Goal: Task Accomplishment & Management: Manage account settings

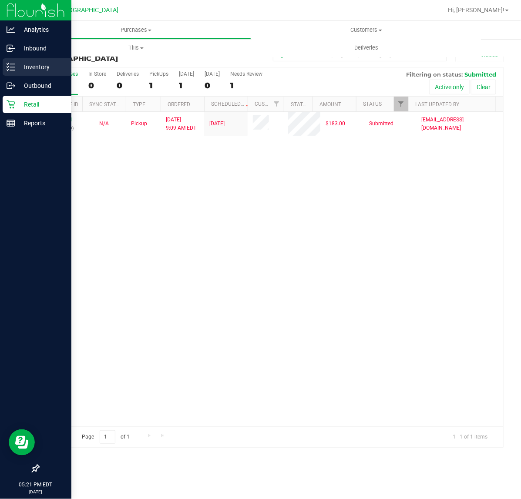
click at [38, 61] on div "Inventory" at bounding box center [37, 66] width 69 height 17
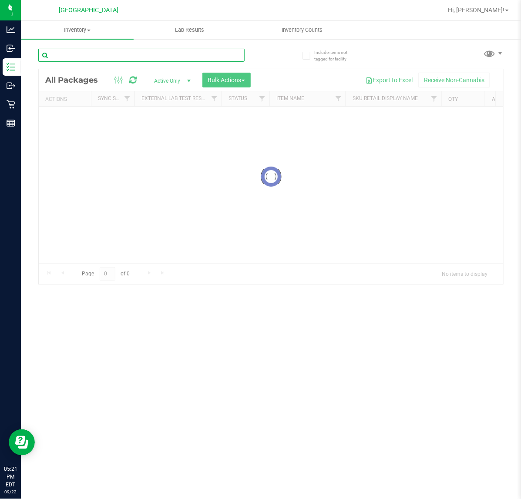
click at [86, 57] on input "text" at bounding box center [141, 55] width 206 height 13
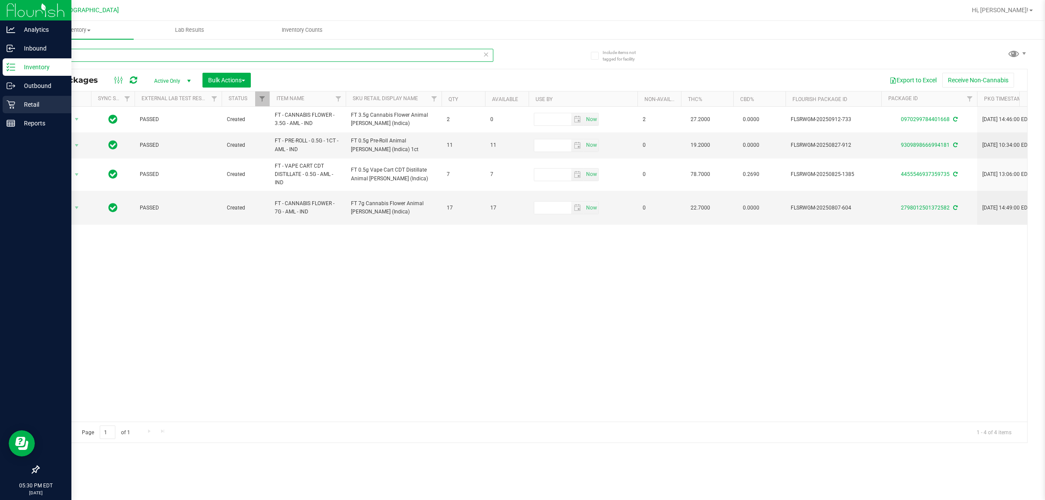
type input "aml"
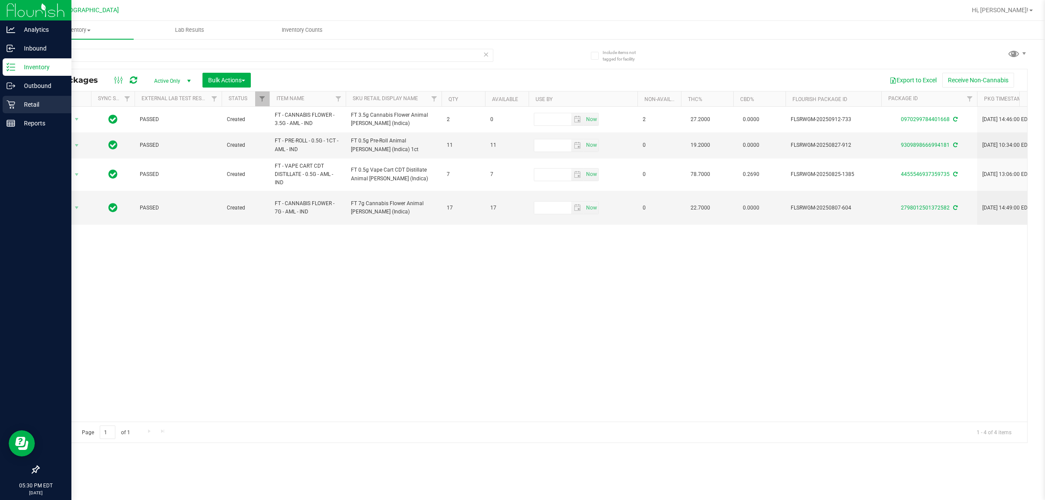
click at [18, 98] on div "Retail" at bounding box center [37, 104] width 69 height 17
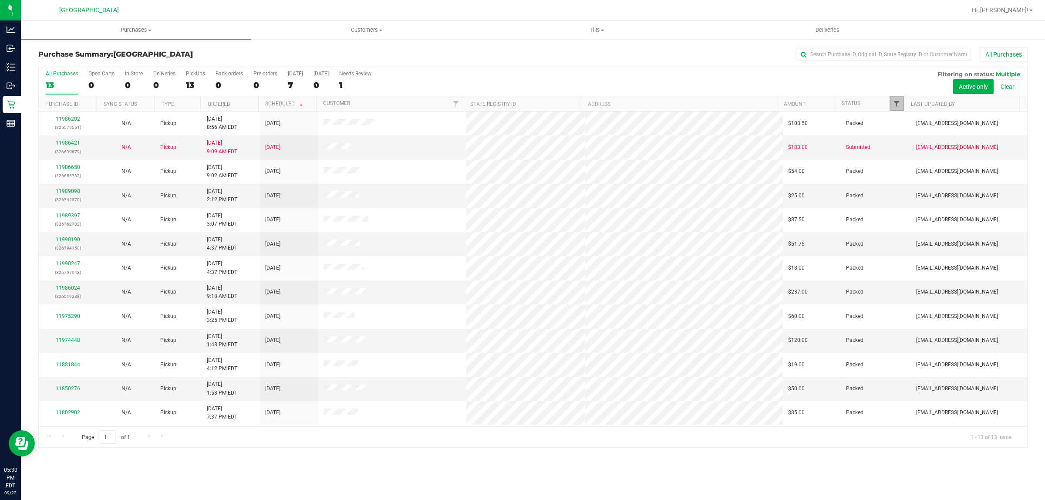
click at [521, 104] on span "Filter" at bounding box center [896, 103] width 7 height 7
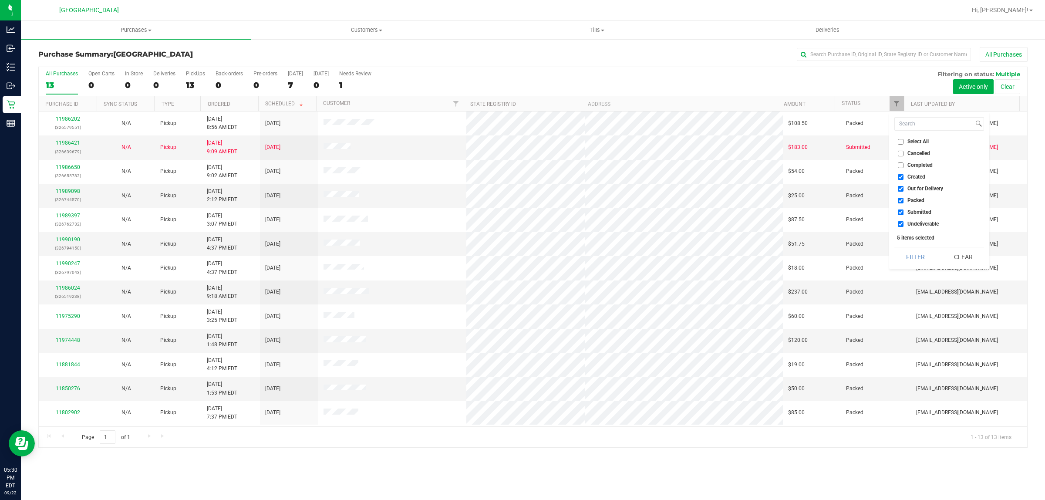
click at [521, 188] on span "Out for Delivery" at bounding box center [926, 188] width 36 height 5
click at [521, 188] on input "Out for Delivery" at bounding box center [901, 189] width 6 height 6
checkbox input "false"
click at [521, 199] on span "Packed" at bounding box center [916, 200] width 17 height 5
click at [521, 199] on input "Packed" at bounding box center [901, 201] width 6 height 6
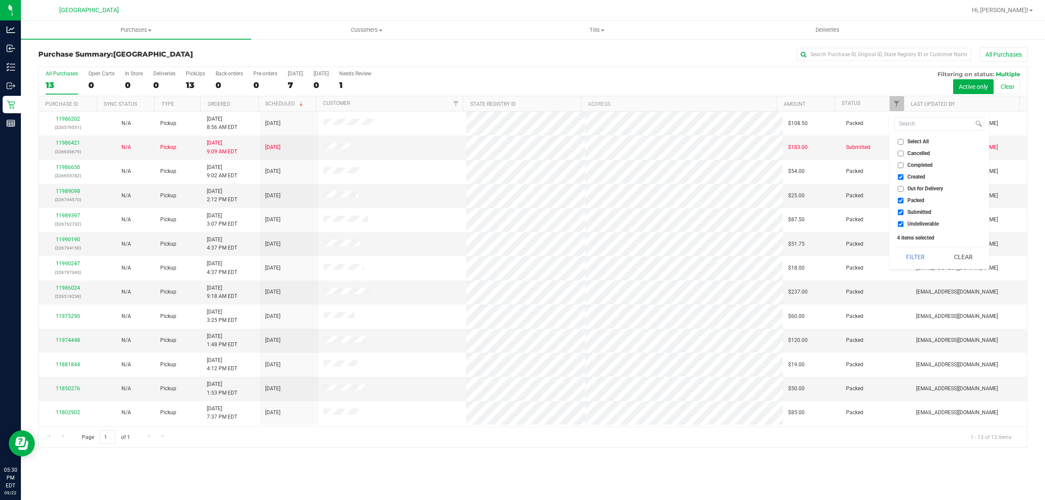
checkbox input "false"
click at [521, 219] on ul "Select All Cancelled Completed Created Out for Delivery Packed Submitted Undeli…" at bounding box center [939, 182] width 90 height 91
click at [521, 229] on div "Select All Cancelled Completed Created Out for Delivery Packed Submitted Undeli…" at bounding box center [939, 190] width 100 height 157
click at [521, 226] on label "Undeliverable" at bounding box center [918, 224] width 41 height 6
click at [521, 226] on input "Undeliverable" at bounding box center [901, 224] width 6 height 6
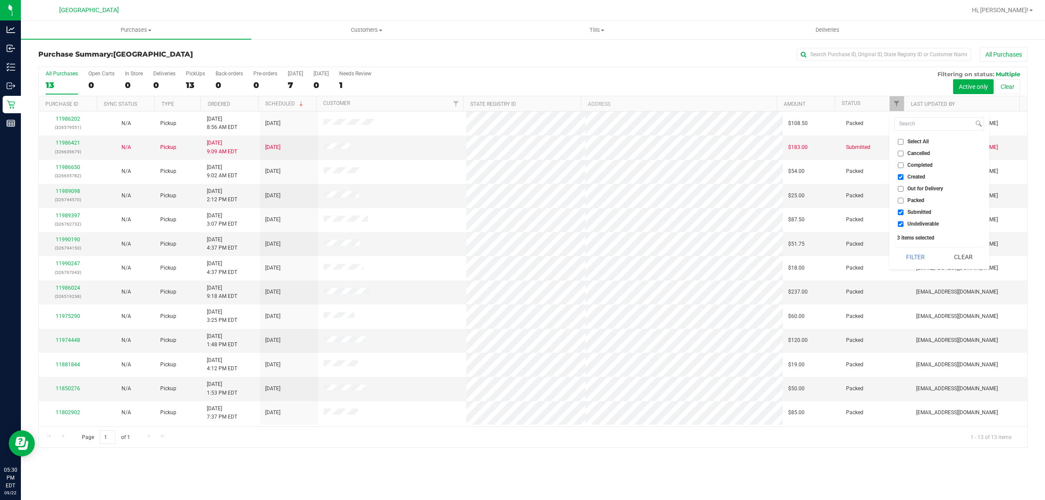
checkbox input "false"
click at [521, 253] on button "Filter" at bounding box center [915, 256] width 42 height 19
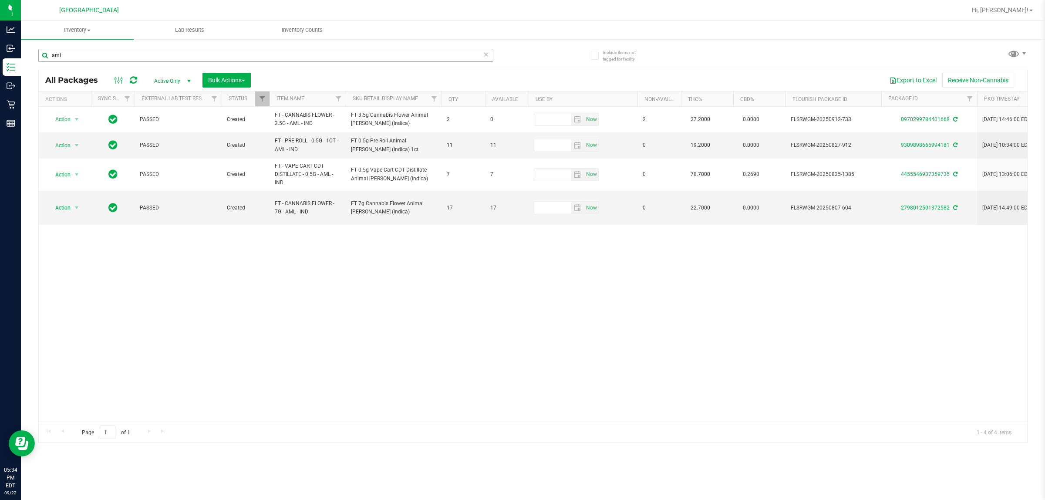
click at [122, 51] on input "aml" at bounding box center [265, 55] width 455 height 13
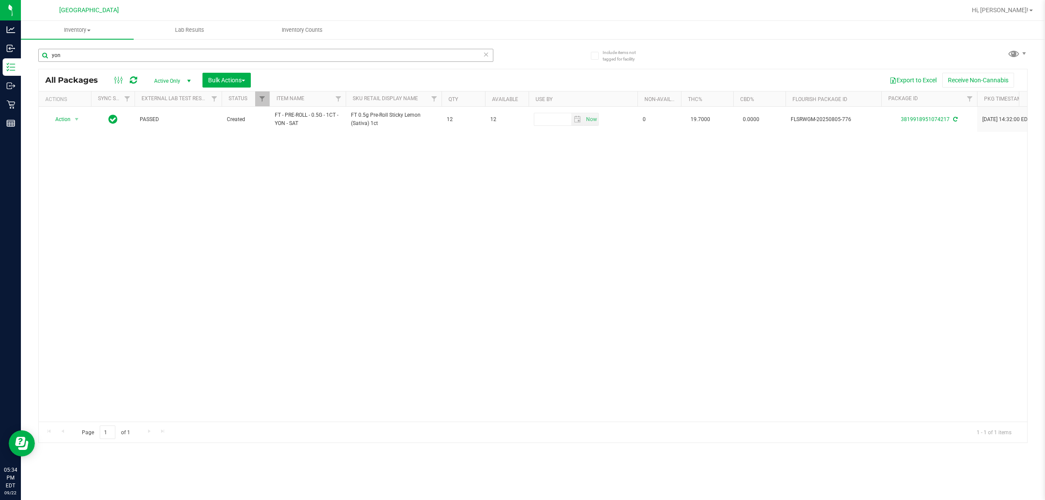
click at [98, 54] on input "yon" at bounding box center [265, 55] width 455 height 13
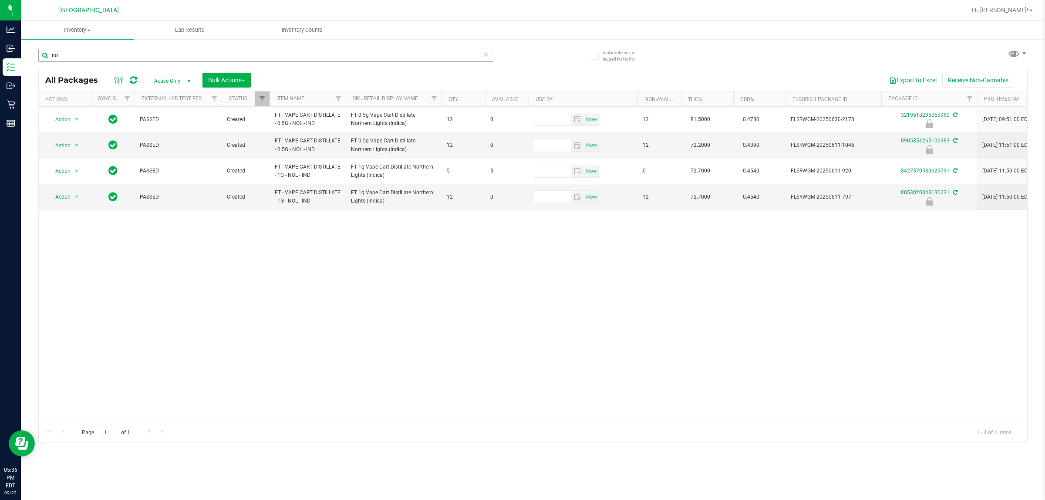
type input "n"
type input "0905351265106983"
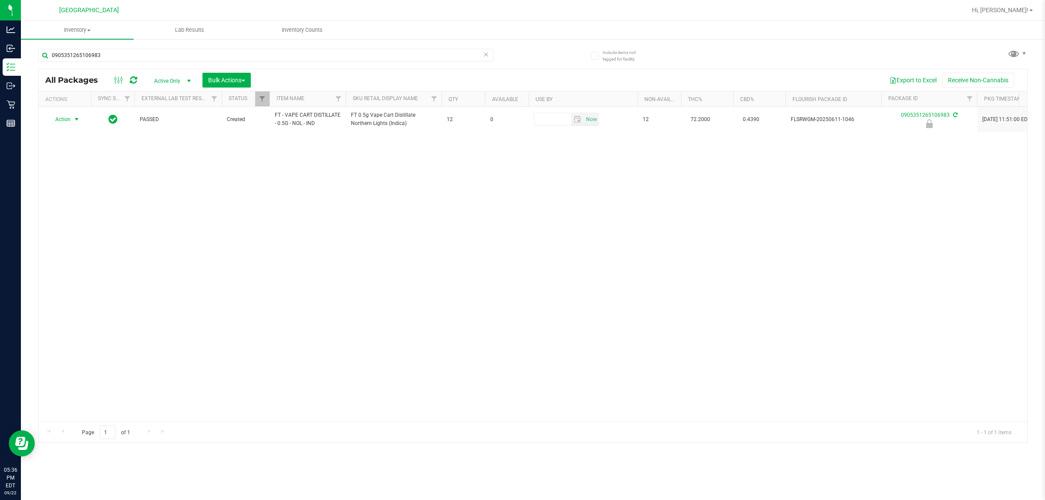
click at [67, 120] on span "Action" at bounding box center [59, 119] width 24 height 12
click at [78, 217] on li "Unlock package" at bounding box center [76, 223] width 56 height 13
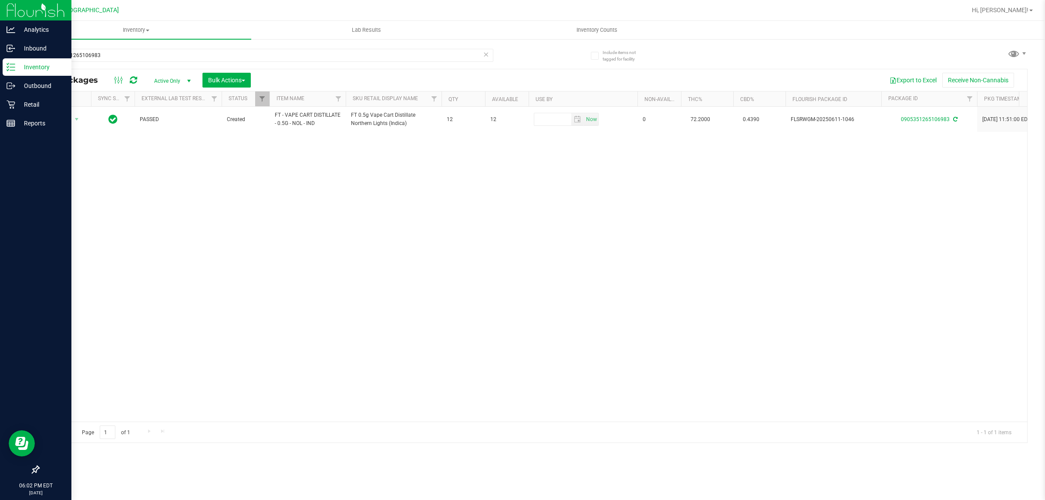
click at [31, 66] on p "Inventory" at bounding box center [41, 67] width 52 height 10
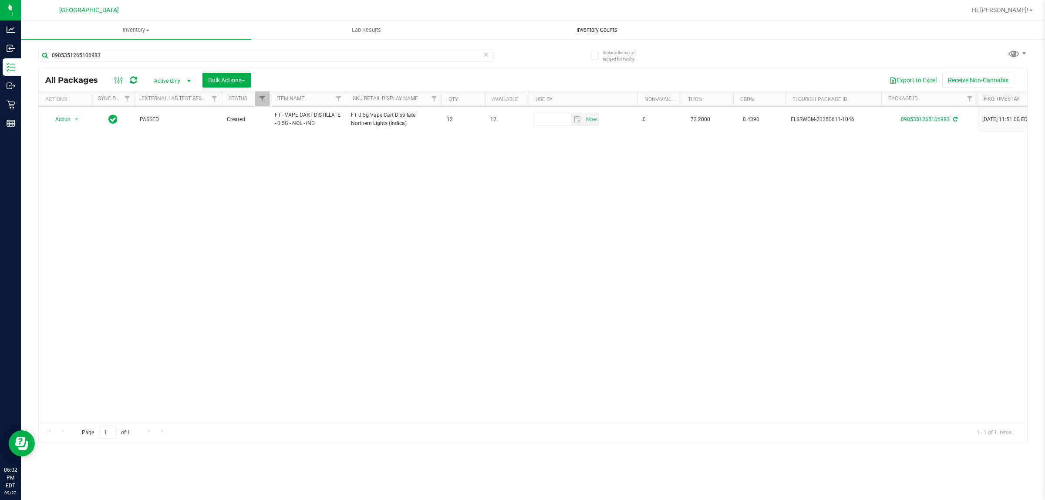
click at [604, 34] on uib-tab-heading "Inventory Counts" at bounding box center [596, 29] width 229 height 17
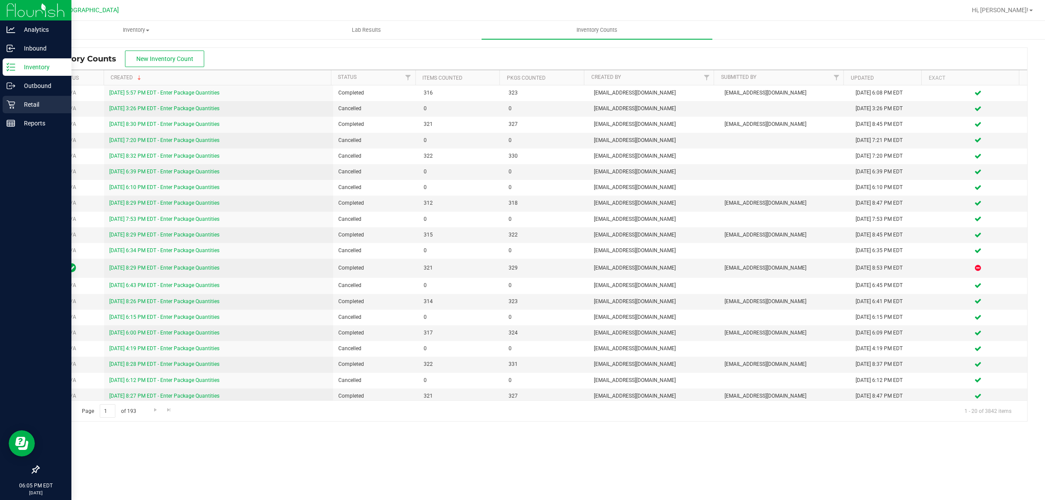
click at [34, 107] on p "Retail" at bounding box center [41, 104] width 52 height 10
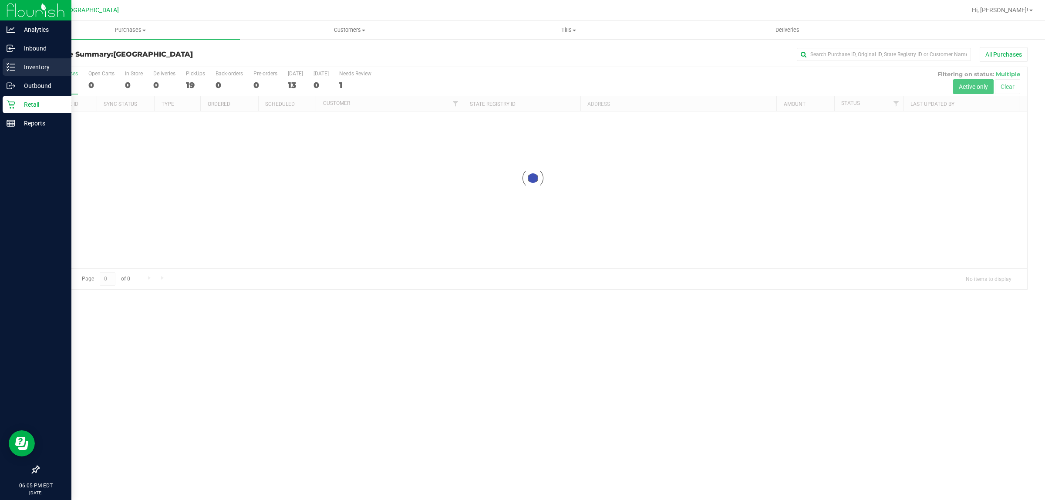
click at [21, 67] on p "Inventory" at bounding box center [41, 67] width 52 height 10
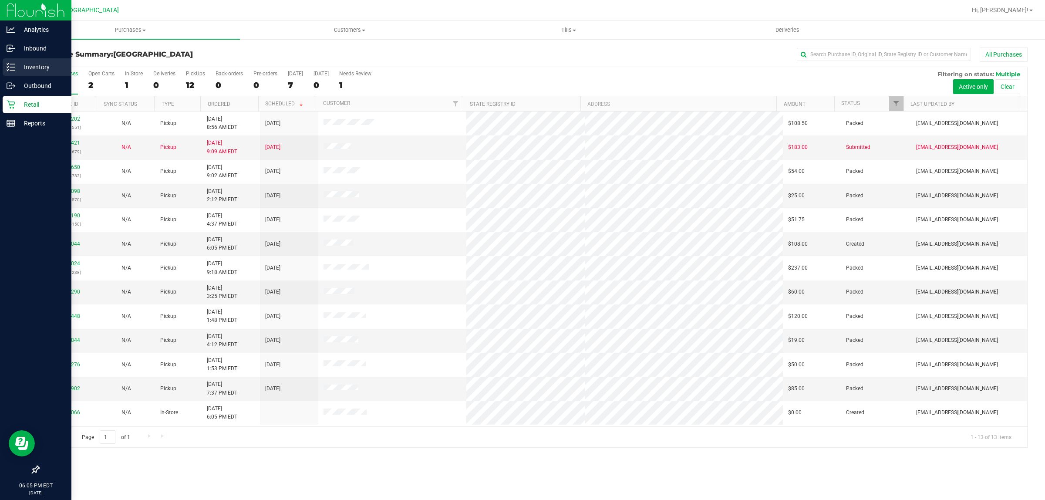
click at [11, 70] on line at bounding box center [12, 70] width 5 height 0
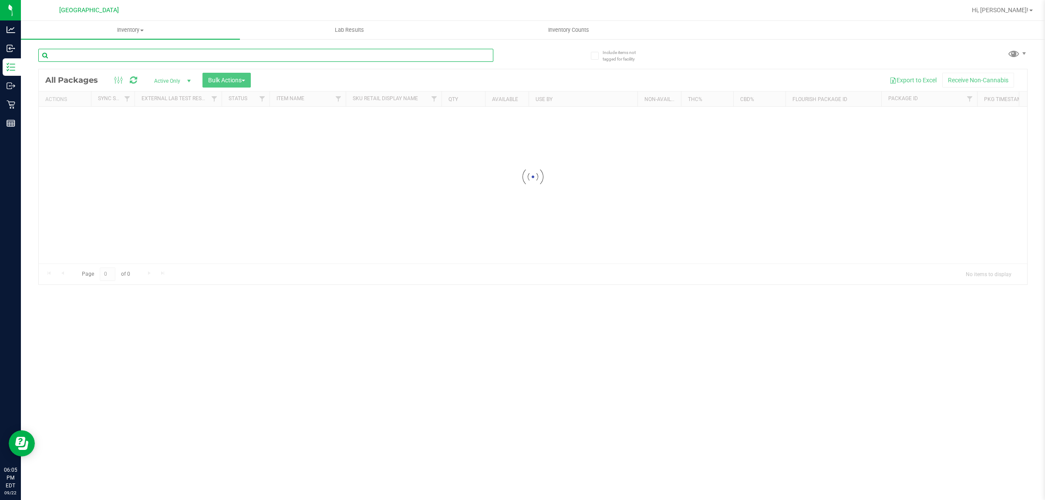
click at [142, 56] on input "text" at bounding box center [265, 55] width 455 height 13
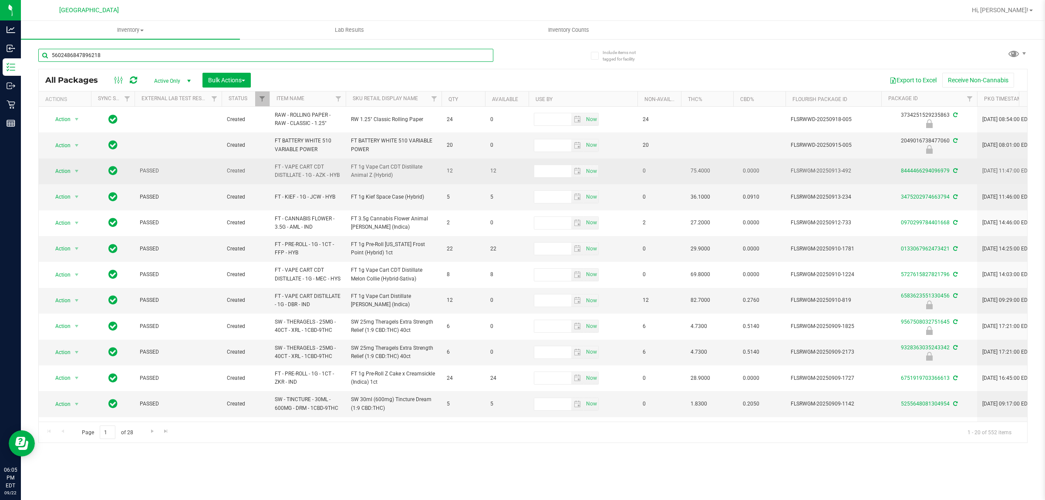
type input "5602486847896218"
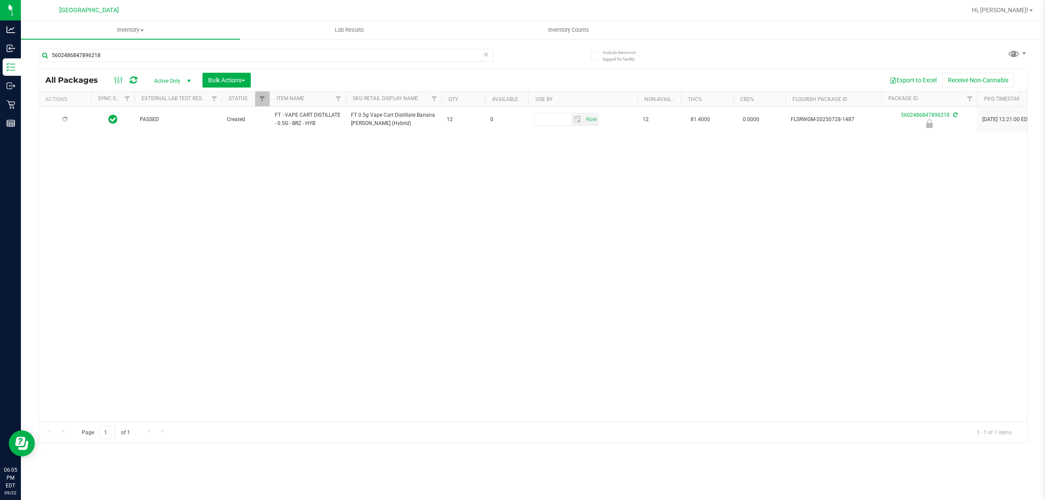
click at [66, 123] on div at bounding box center [65, 119] width 42 height 8
click at [66, 123] on span "Action" at bounding box center [59, 119] width 24 height 12
click at [88, 217] on li "Unlock package" at bounding box center [76, 223] width 56 height 13
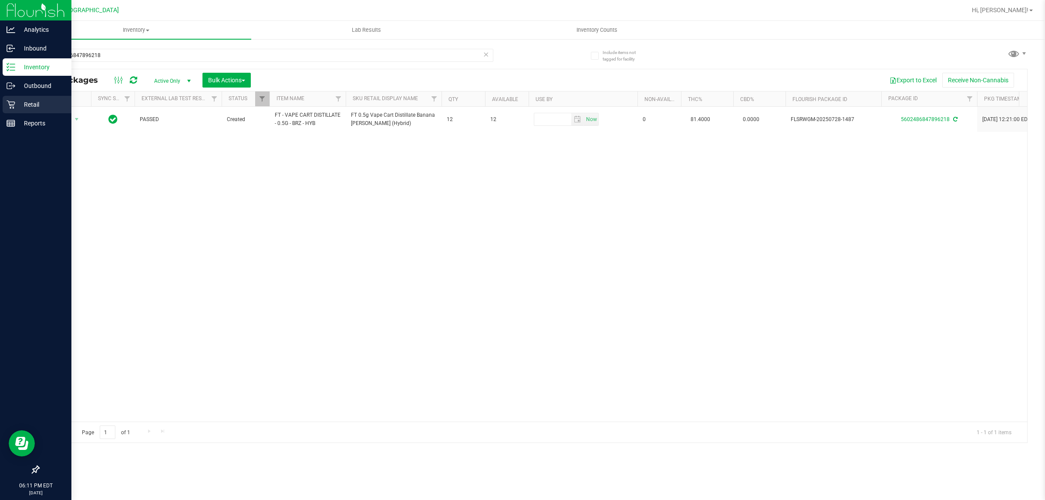
click at [3, 107] on div "Retail" at bounding box center [37, 104] width 69 height 17
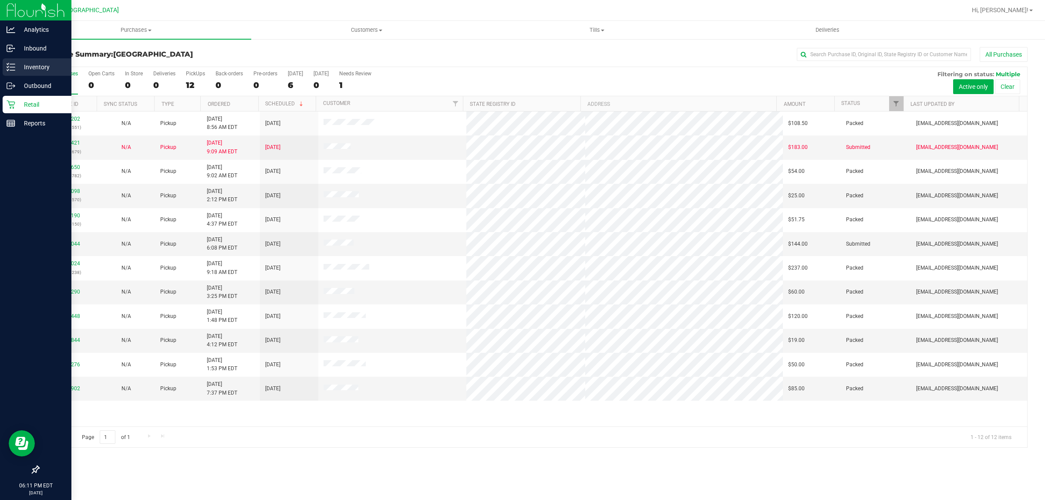
click at [32, 63] on p "Inventory" at bounding box center [41, 67] width 52 height 10
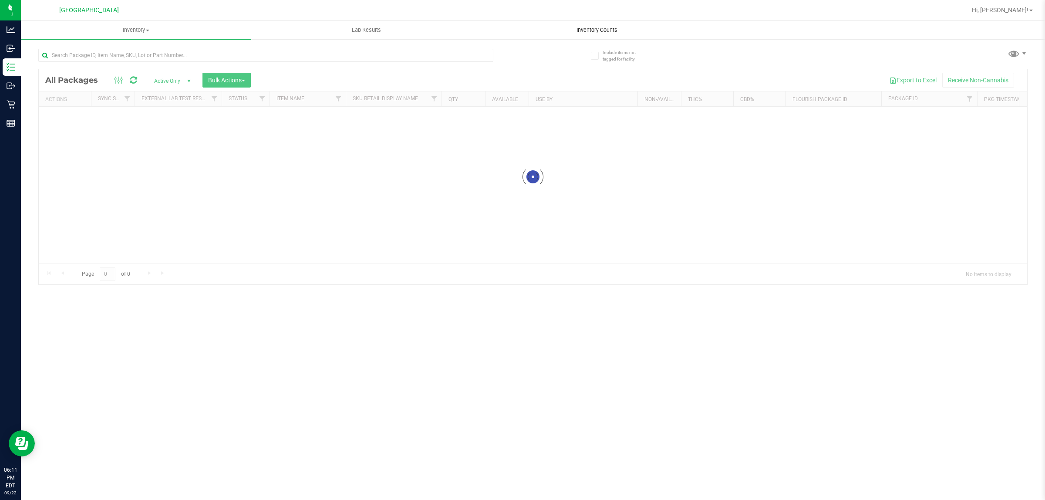
click at [597, 29] on span "Inventory Counts" at bounding box center [597, 30] width 64 height 8
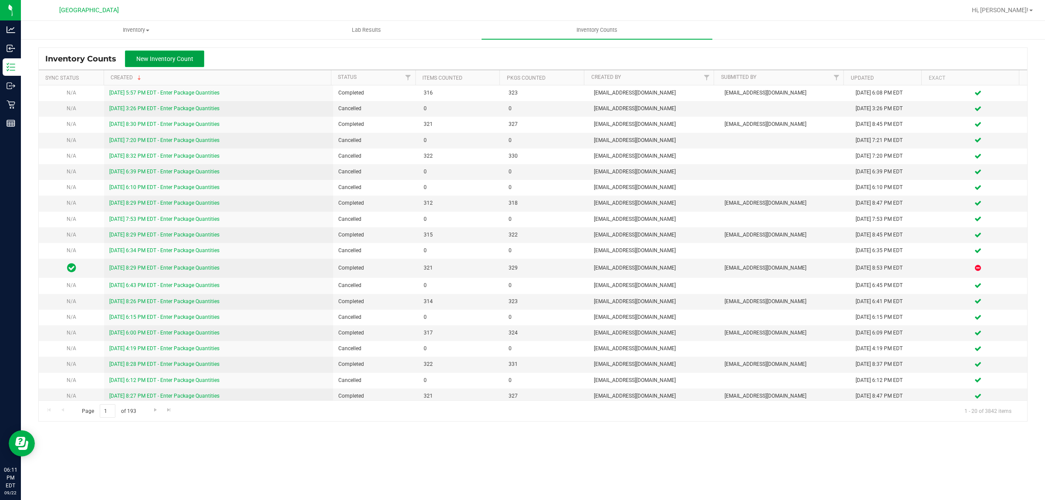
click at [177, 59] on span "New Inventory Count" at bounding box center [164, 58] width 57 height 7
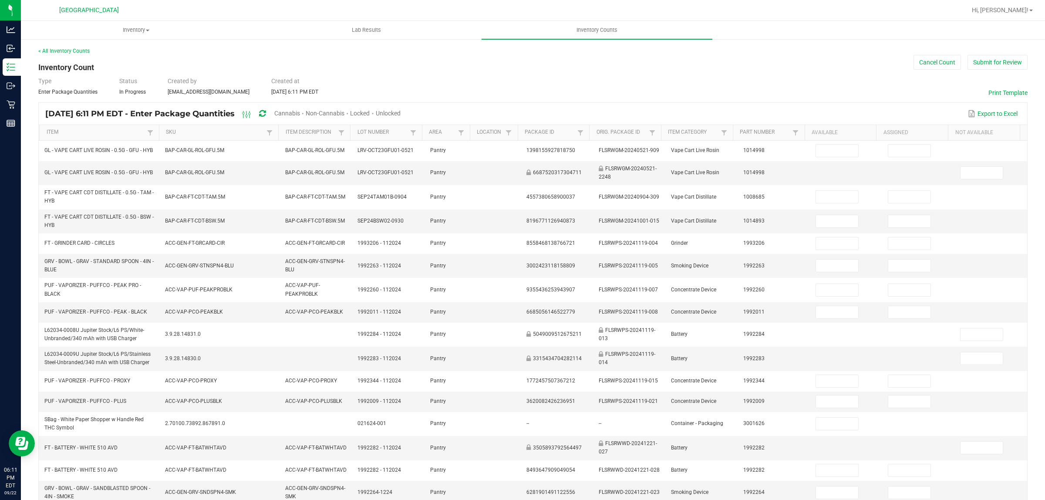
click at [300, 110] on span "Cannabis" at bounding box center [287, 113] width 26 height 7
click at [401, 111] on span "Unlocked" at bounding box center [388, 113] width 25 height 7
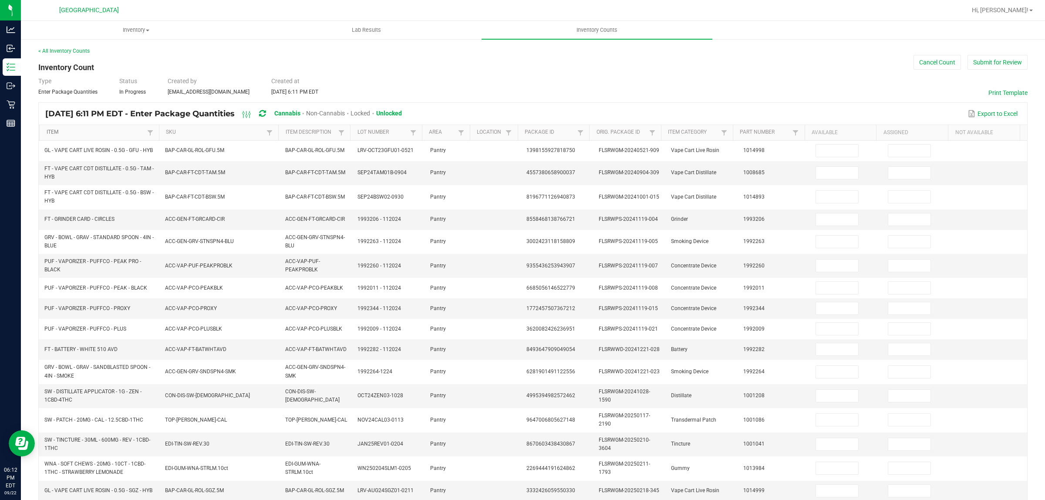
click at [82, 135] on link "Item" at bounding box center [96, 132] width 98 height 7
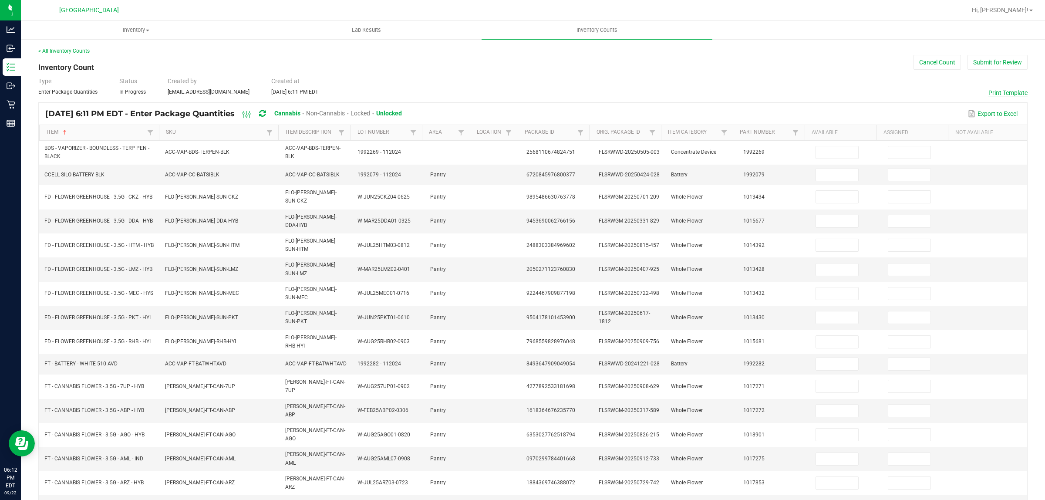
click at [1001, 92] on button "Print Template" at bounding box center [1008, 92] width 39 height 9
click at [936, 59] on button "Cancel Count" at bounding box center [937, 62] width 47 height 15
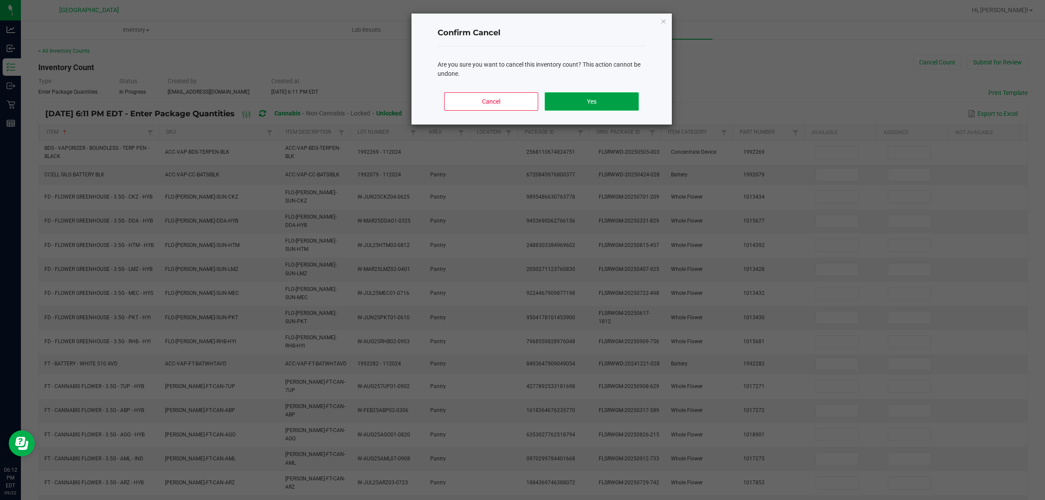
click at [591, 98] on button "Yes" at bounding box center [592, 101] width 94 height 18
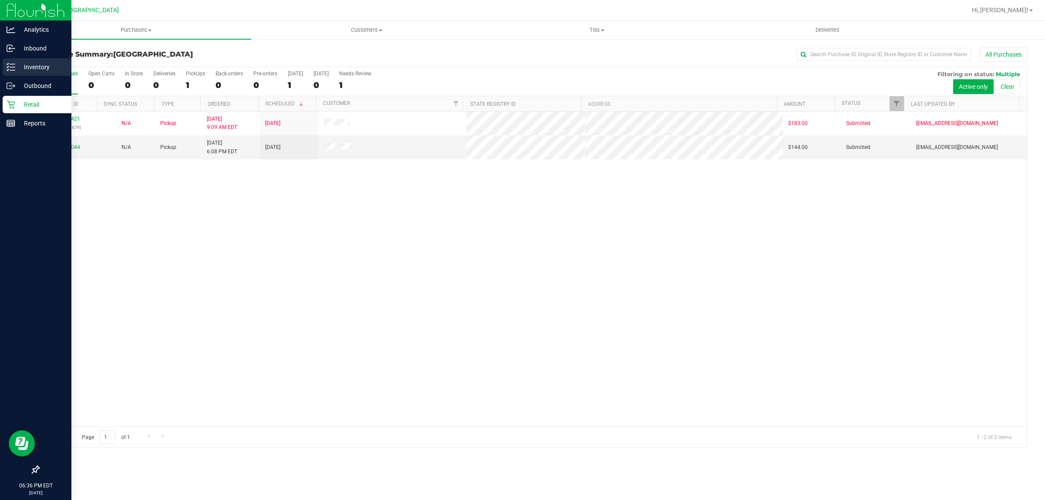
drag, startPoint x: 12, startPoint y: 68, endPoint x: 29, endPoint y: 69, distance: 17.4
click at [12, 68] on icon at bounding box center [11, 67] width 9 height 9
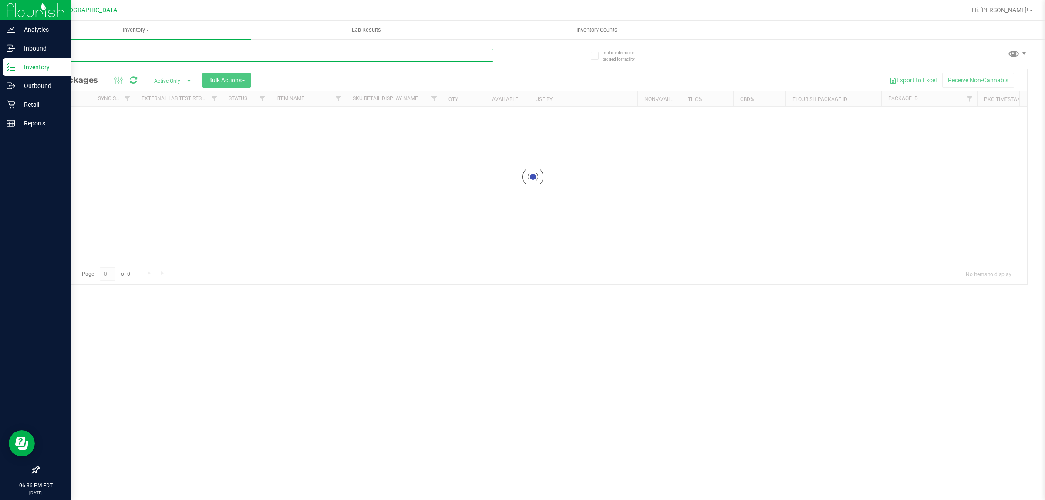
click at [102, 57] on input "text" at bounding box center [265, 55] width 455 height 13
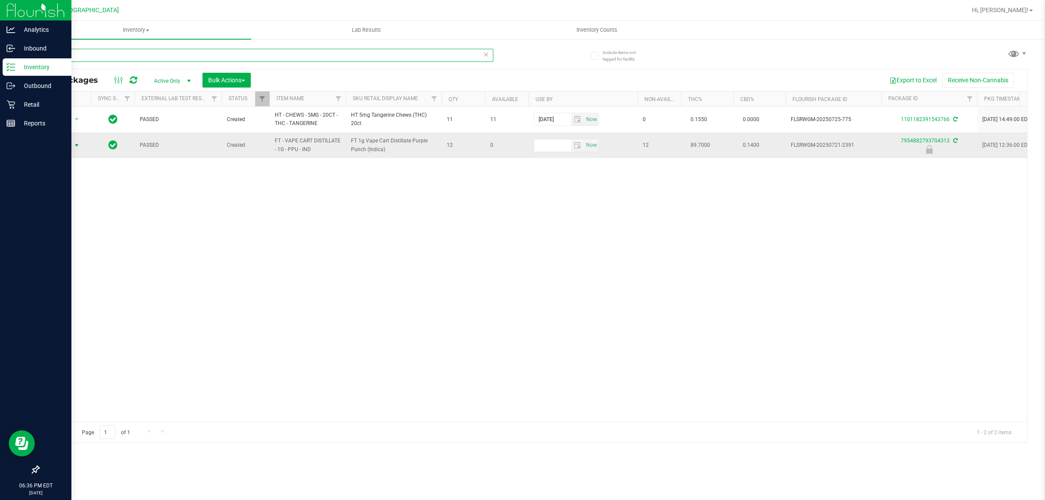
type input "2391"
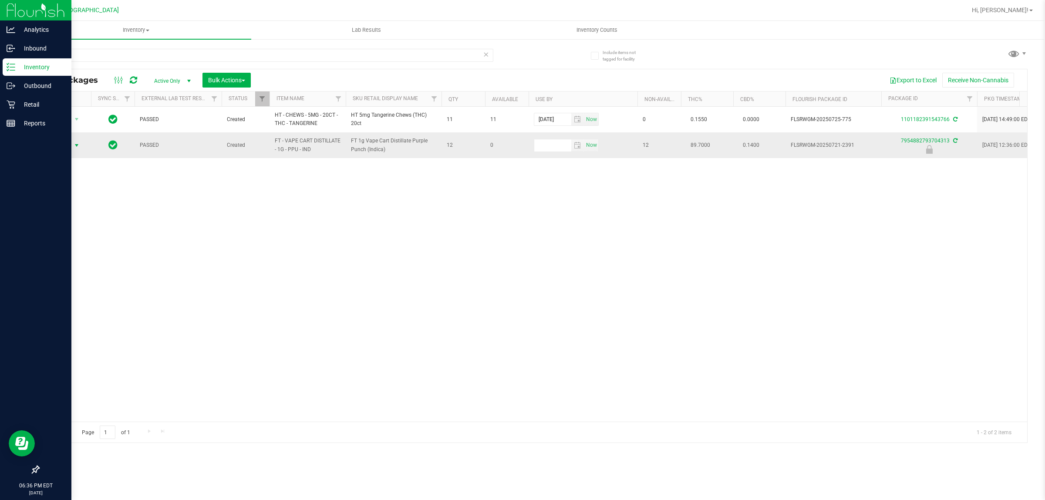
click at [68, 146] on span "Action" at bounding box center [59, 145] width 24 height 12
click at [63, 243] on li "Unlock package" at bounding box center [76, 249] width 56 height 13
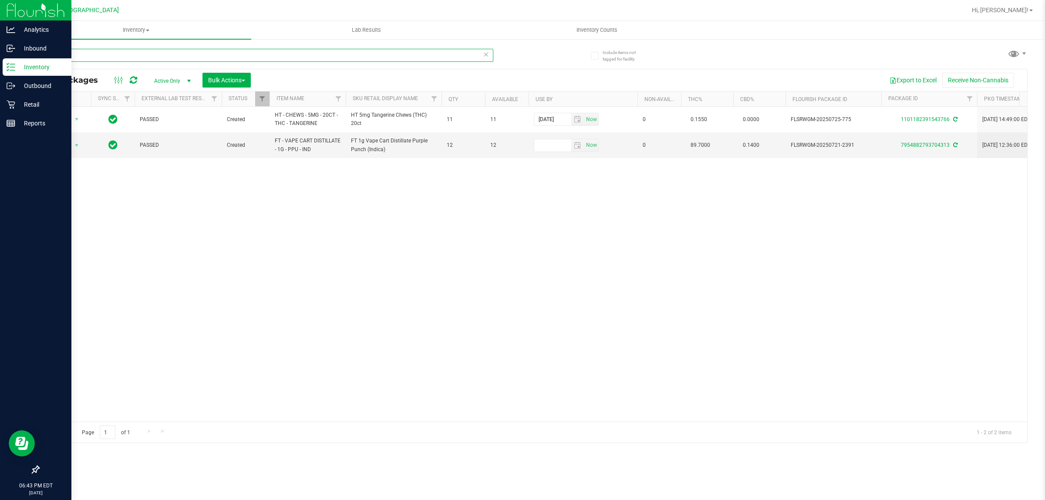
drag, startPoint x: 70, startPoint y: 57, endPoint x: 0, endPoint y: 1, distance: 89.5
click at [0, 29] on div "Analytics Inbound Inventory Outbound Retail Reports 06:43 PM EDT [DATE] 09/22 […" at bounding box center [522, 250] width 1045 height 500
type input "lmz"
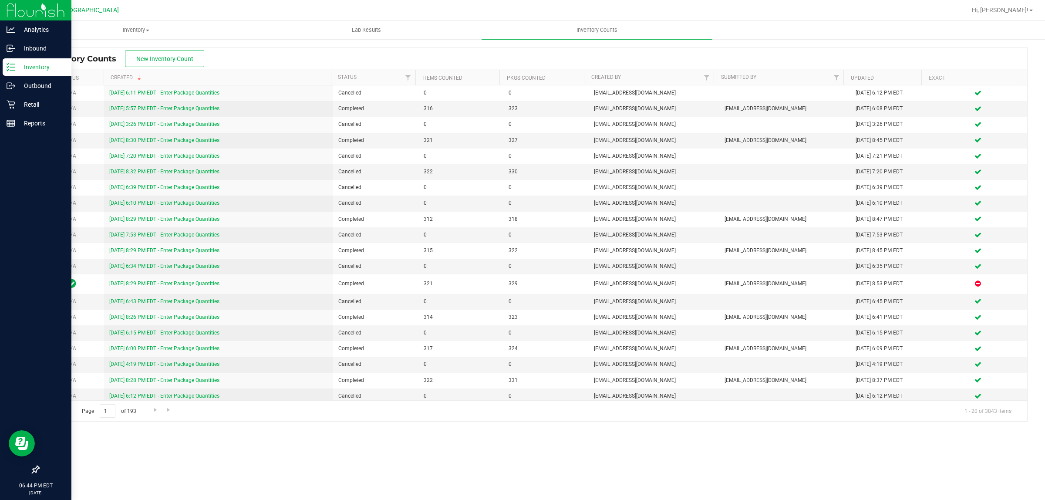
click at [13, 63] on icon at bounding box center [11, 67] width 9 height 9
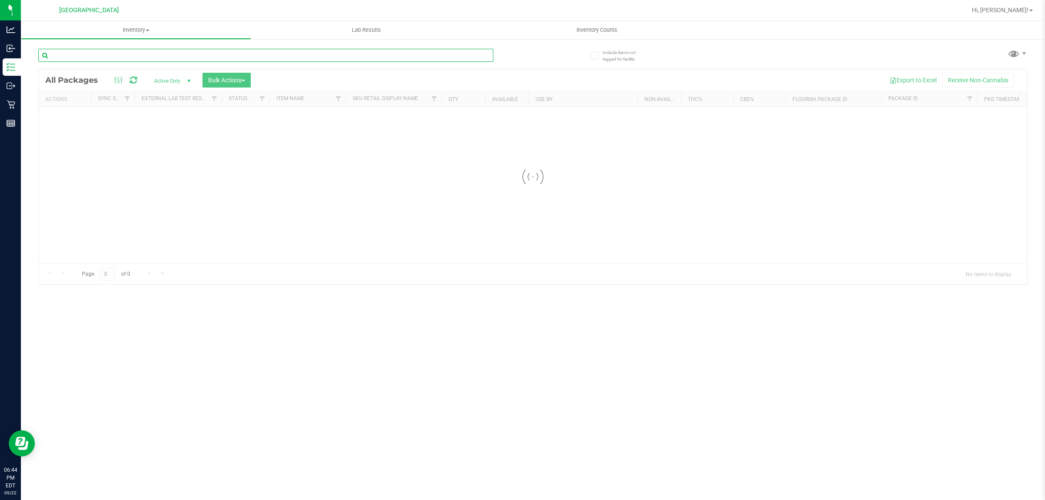
click at [102, 57] on input "text" at bounding box center [265, 55] width 455 height 13
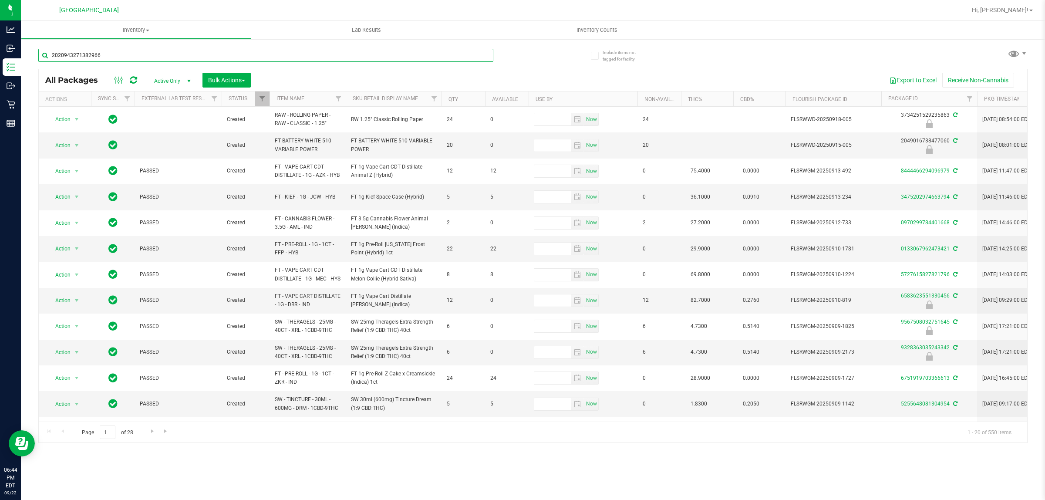
type input "2020943271382966"
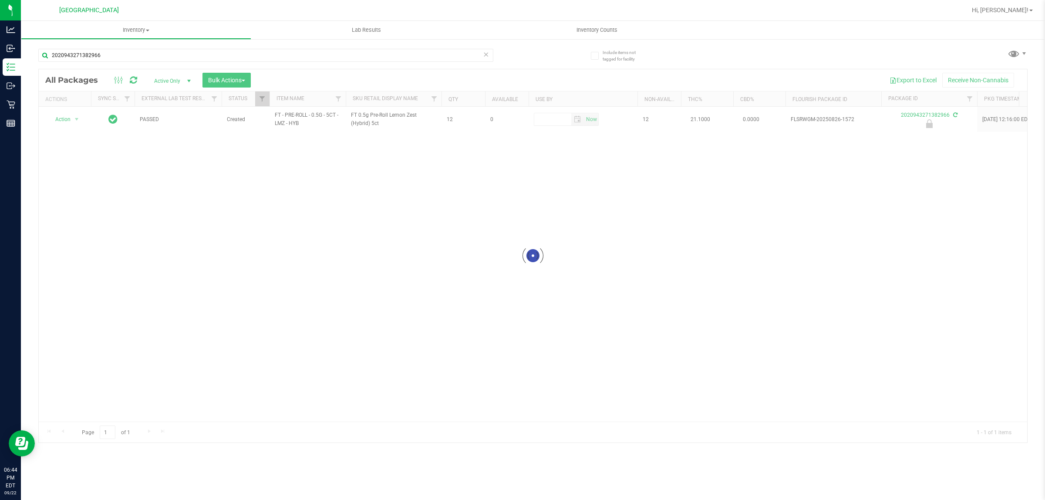
click at [67, 118] on div at bounding box center [533, 255] width 989 height 373
drag, startPoint x: 67, startPoint y: 118, endPoint x: 92, endPoint y: 173, distance: 60.4
click at [66, 118] on span "Action" at bounding box center [59, 119] width 24 height 12
click at [78, 217] on li "Unlock package" at bounding box center [76, 223] width 56 height 13
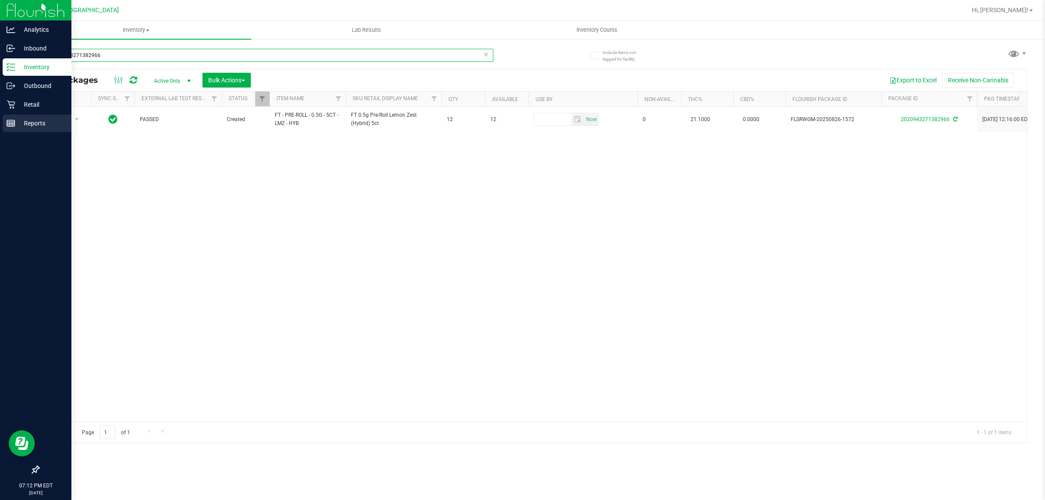
drag, startPoint x: 112, startPoint y: 55, endPoint x: 0, endPoint y: 131, distance: 135.5
click at [0, 56] on div "Analytics Inbound Inventory Outbound Retail Reports 07:12 PM EDT 09/22/2025 09/…" at bounding box center [522, 250] width 1045 height 500
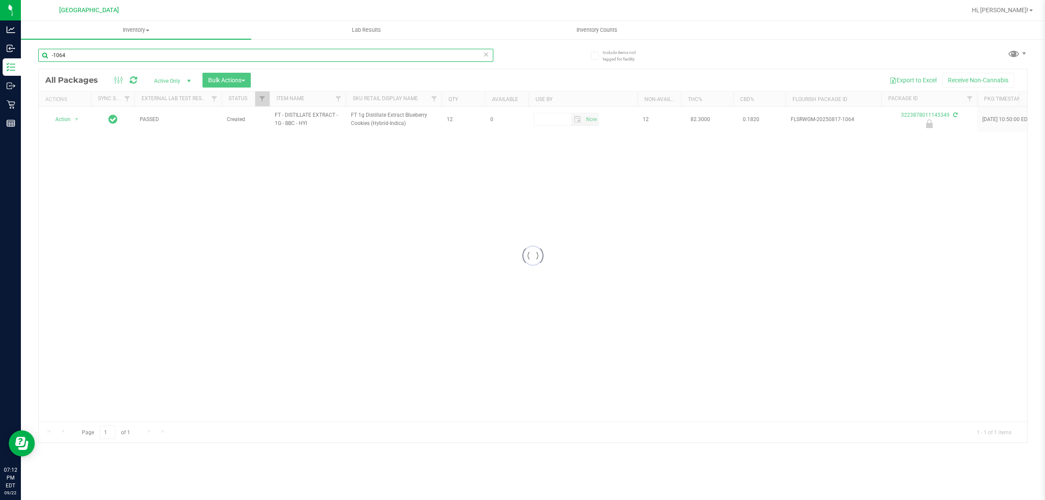
type input "-1064"
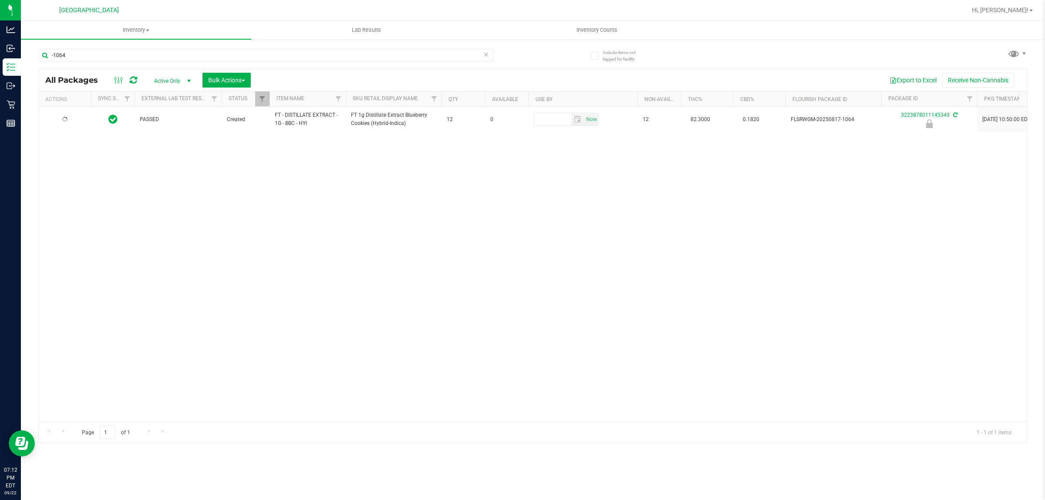
click at [62, 122] on div at bounding box center [65, 119] width 42 height 8
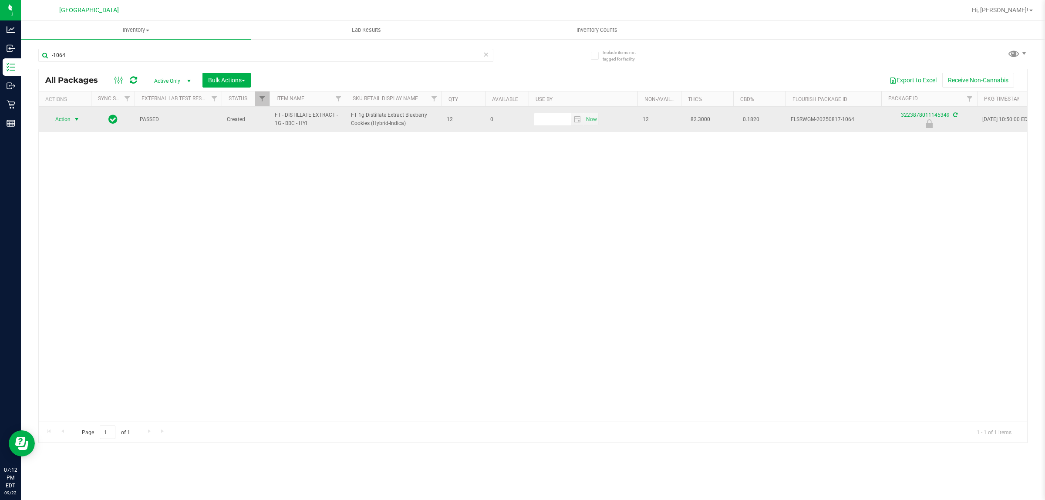
click at [62, 120] on span "Action" at bounding box center [59, 119] width 24 height 12
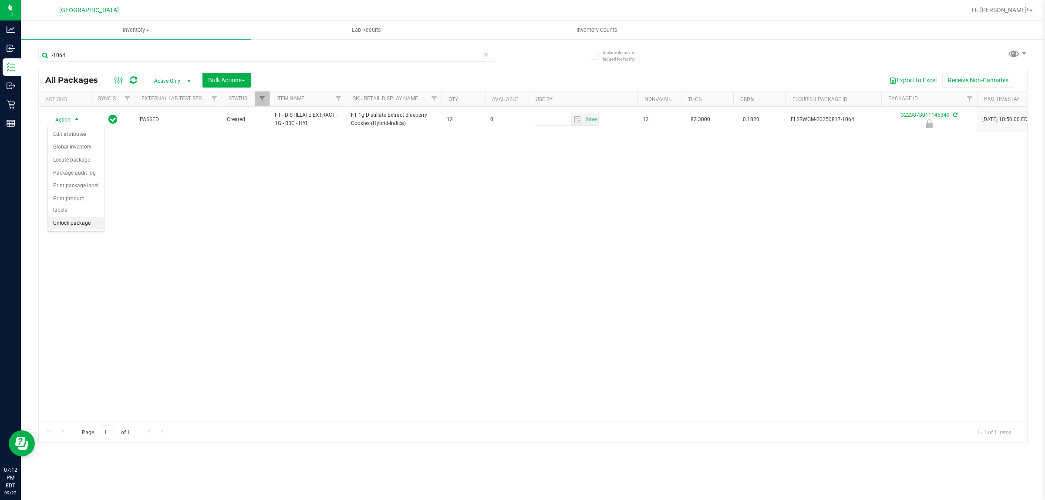
click at [68, 217] on li "Unlock package" at bounding box center [76, 223] width 56 height 13
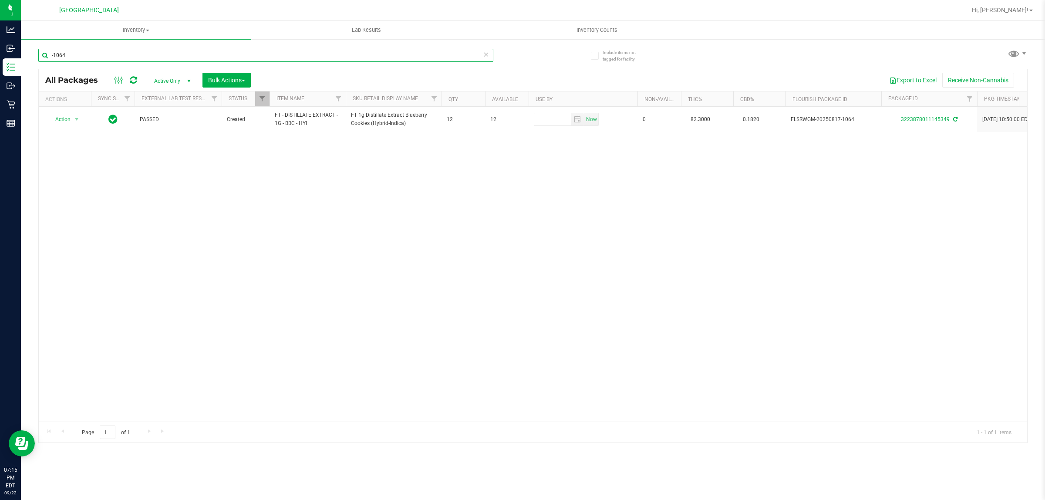
click at [75, 53] on input "-1064" at bounding box center [265, 55] width 455 height 13
click at [74, 53] on input "-1064" at bounding box center [265, 55] width 455 height 13
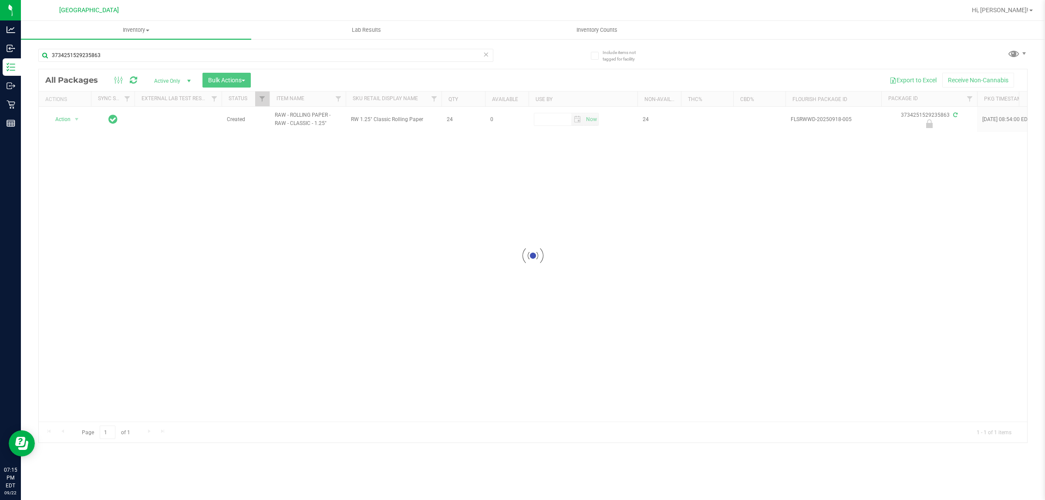
click at [300, 121] on div at bounding box center [533, 255] width 989 height 373
click at [300, 120] on div at bounding box center [533, 255] width 989 height 373
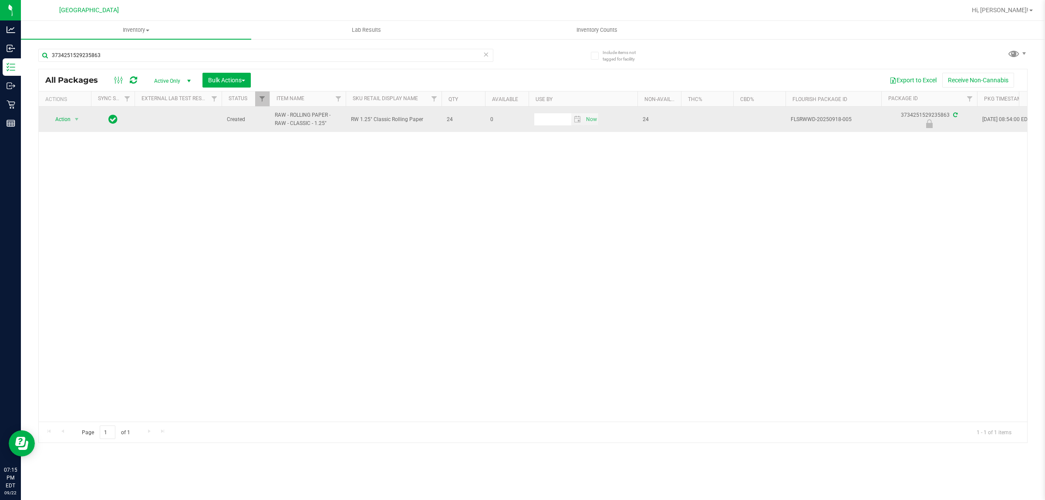
click at [285, 127] on span "RAW - ROLLING PAPER - RAW - CLASSIC - 1.25"" at bounding box center [308, 119] width 66 height 17
click at [286, 127] on span "RAW - ROLLING PAPER - RAW - CLASSIC - 1.25"" at bounding box center [308, 119] width 66 height 17
click at [285, 127] on span "RAW - ROLLING PAPER - RAW - CLASSIC - 1.25"" at bounding box center [308, 119] width 66 height 17
click at [284, 127] on span "RAW - ROLLING PAPER - RAW - CLASSIC - 1.25"" at bounding box center [308, 119] width 66 height 17
click at [282, 124] on span "RAW - ROLLING PAPER - RAW - CLASSIC - 1.25"" at bounding box center [308, 119] width 66 height 17
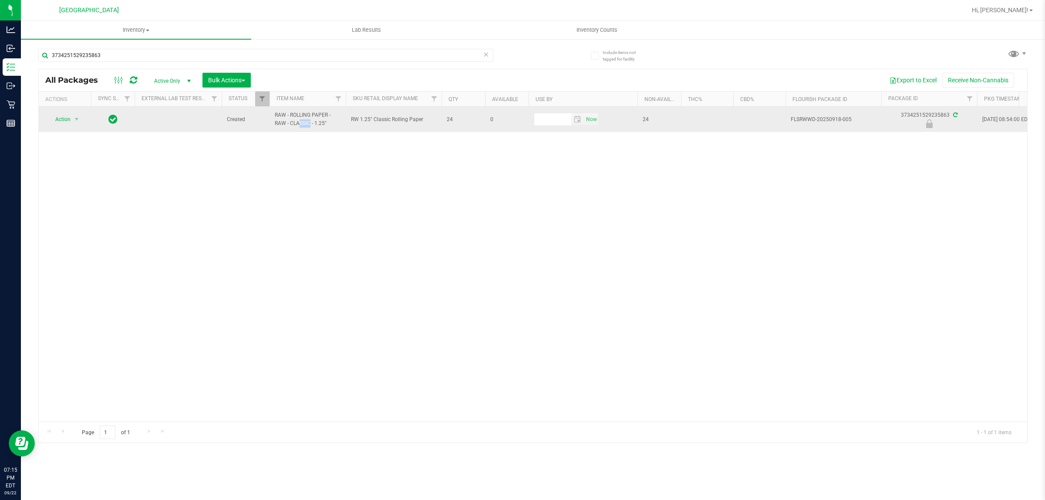
click at [282, 124] on span "RAW - ROLLING PAPER - RAW - CLASSIC - 1.25"" at bounding box center [308, 119] width 66 height 17
copy tr "RAW - ROLLING PAPER - RAW - CLASSIC - 1.25""
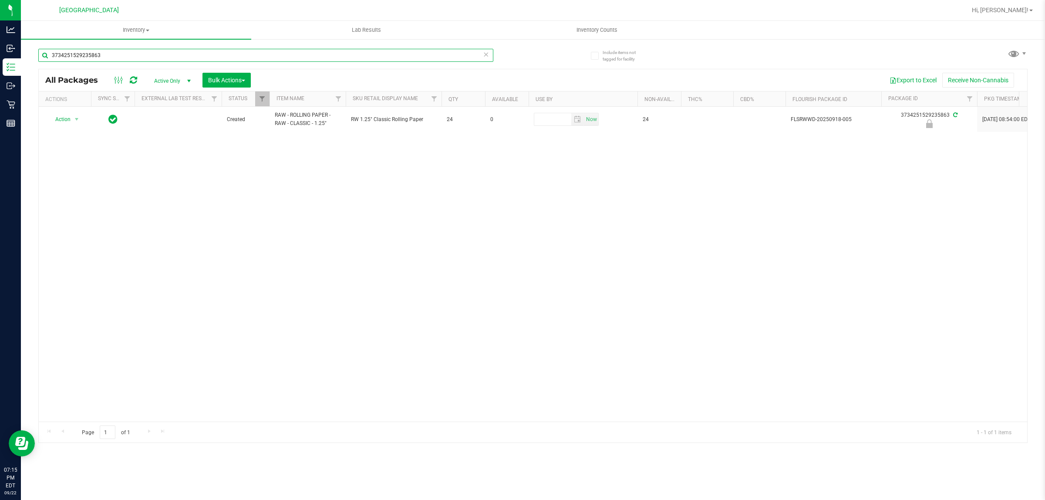
click at [124, 57] on input "3734251529235863" at bounding box center [265, 55] width 455 height 13
paste input "RAW - ROLLING PAPER - RAW - CLASSIC - 1.25""
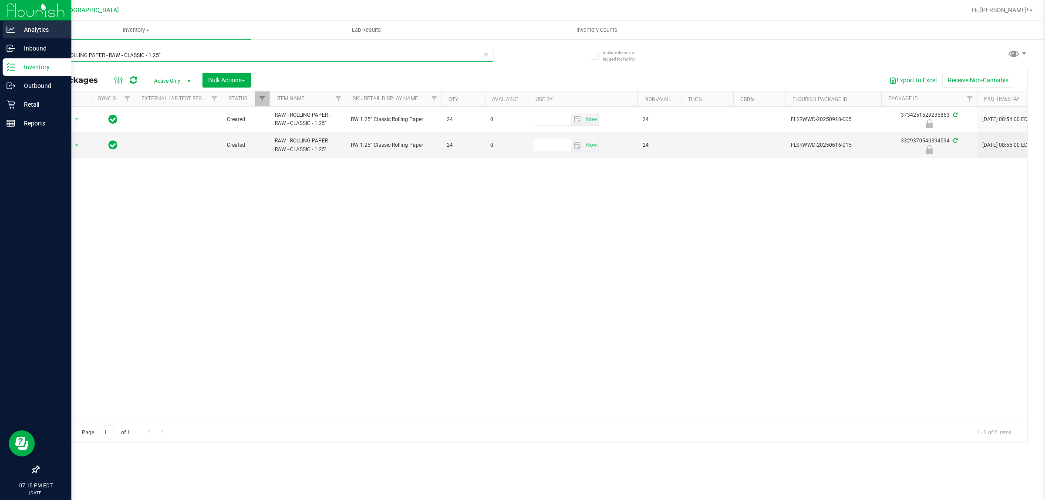
drag, startPoint x: 171, startPoint y: 53, endPoint x: 0, endPoint y: 25, distance: 173.0
click at [0, 40] on div "Analytics Inbound Inventory Outbound Retail Reports 07:15 PM EDT 09/22/2025 09/…" at bounding box center [522, 250] width 1045 height 500
type input "3734251529235863"
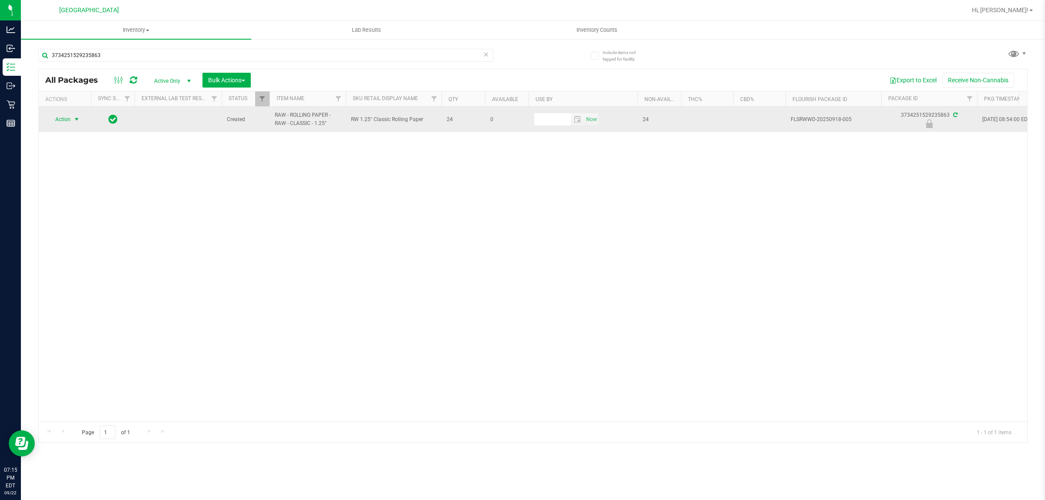
click at [77, 120] on span "select" at bounding box center [76, 119] width 7 height 7
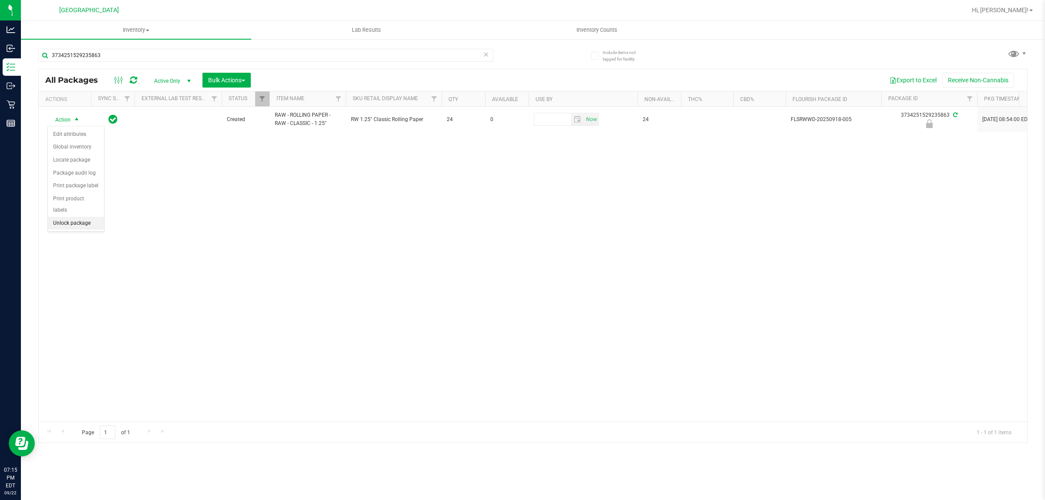
click at [89, 218] on li "Unlock package" at bounding box center [76, 223] width 56 height 13
click at [157, 62] on div "3734251529235863" at bounding box center [265, 59] width 455 height 20
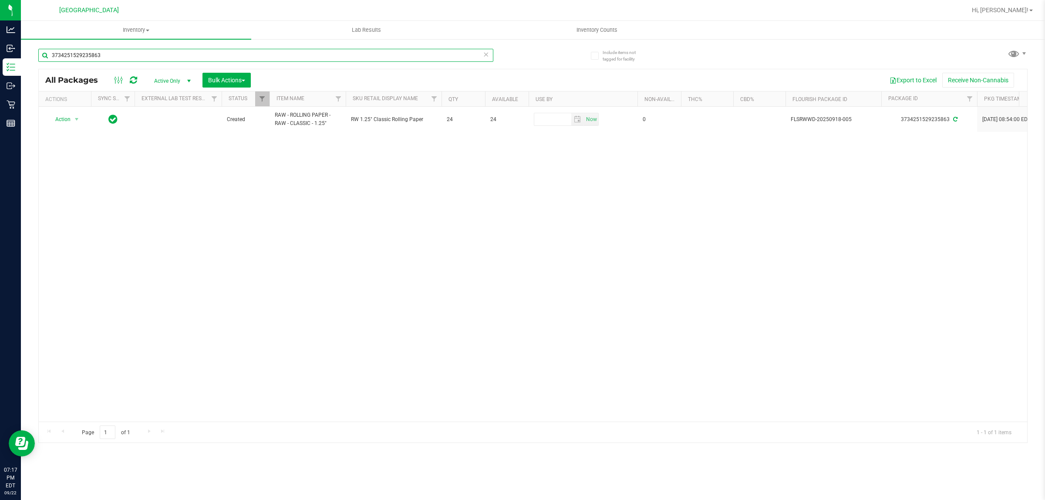
click at [152, 58] on input "3734251529235863" at bounding box center [265, 55] width 455 height 13
click at [151, 57] on input "3734251529235863" at bounding box center [265, 55] width 455 height 13
type input "6332580449405977"
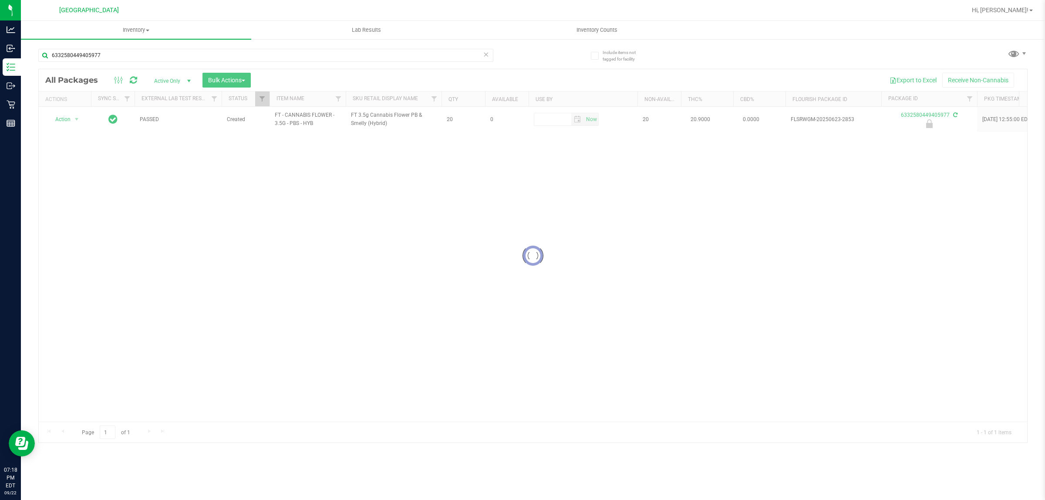
click at [67, 122] on div at bounding box center [533, 255] width 989 height 373
click at [67, 119] on div at bounding box center [533, 255] width 989 height 373
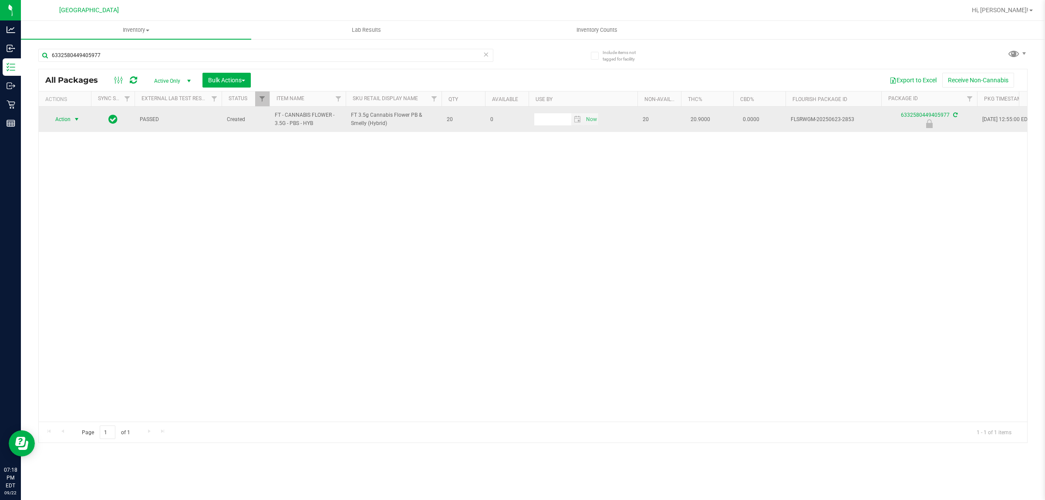
click at [66, 118] on span "Action" at bounding box center [59, 119] width 24 height 12
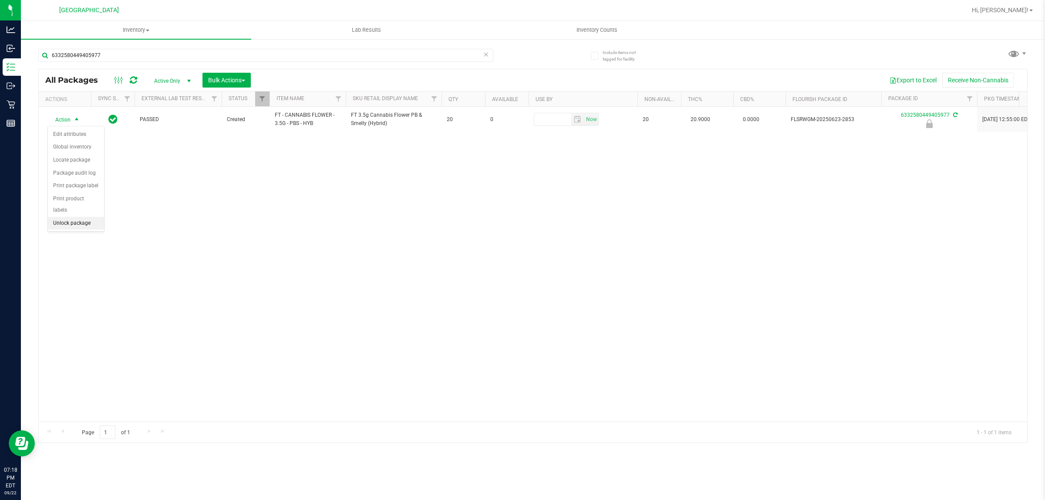
click at [81, 217] on li "Unlock package" at bounding box center [76, 223] width 56 height 13
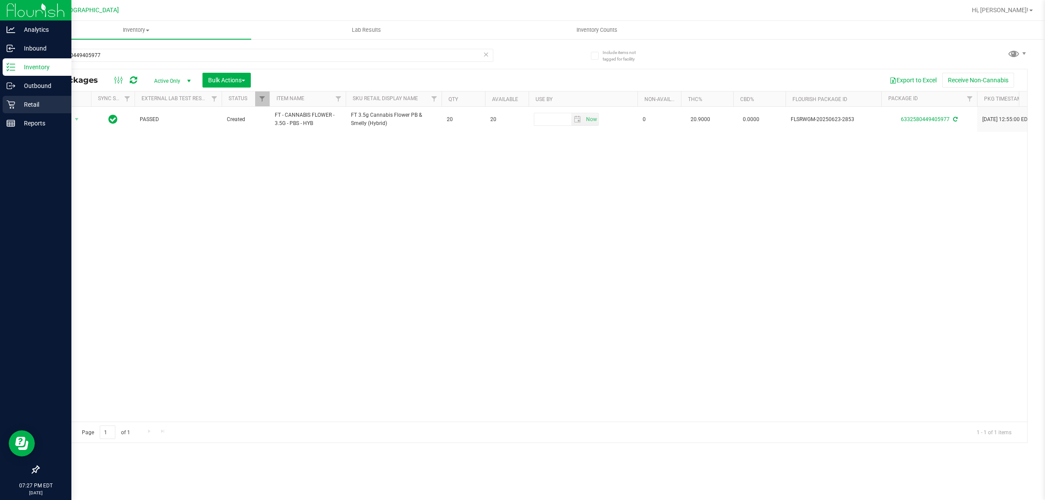
click at [15, 105] on p "Retail" at bounding box center [41, 104] width 52 height 10
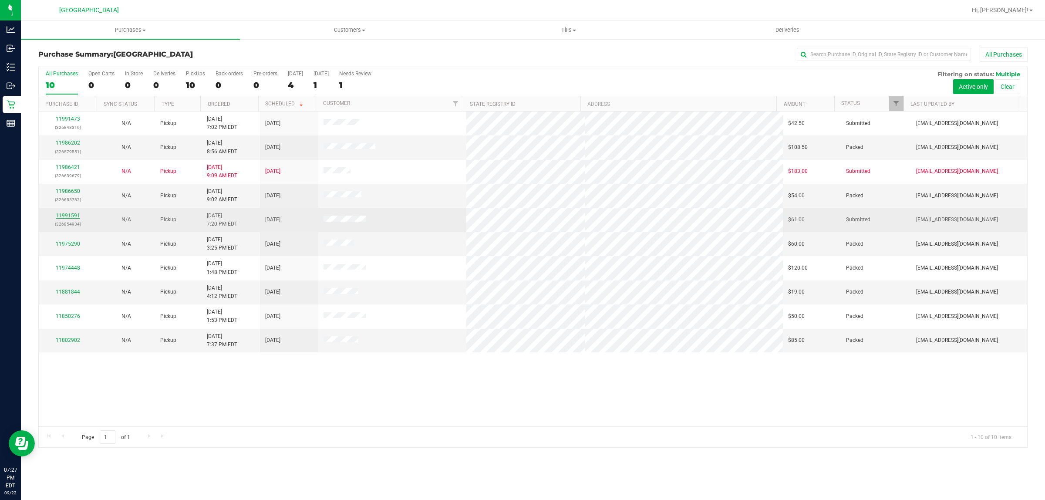
click at [67, 216] on link "11991591" at bounding box center [68, 216] width 24 height 6
